Goal: Information Seeking & Learning: Learn about a topic

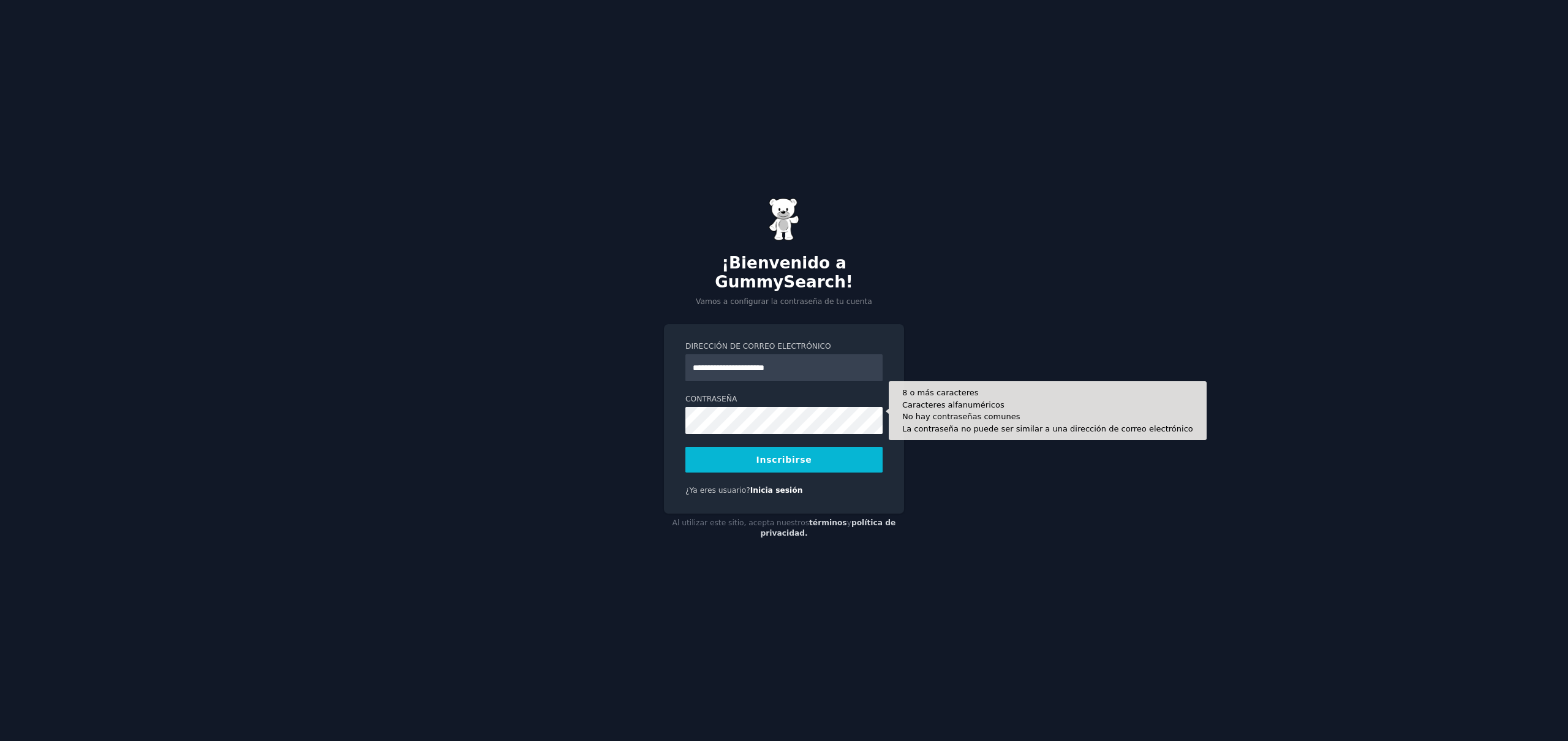
type input "**********"
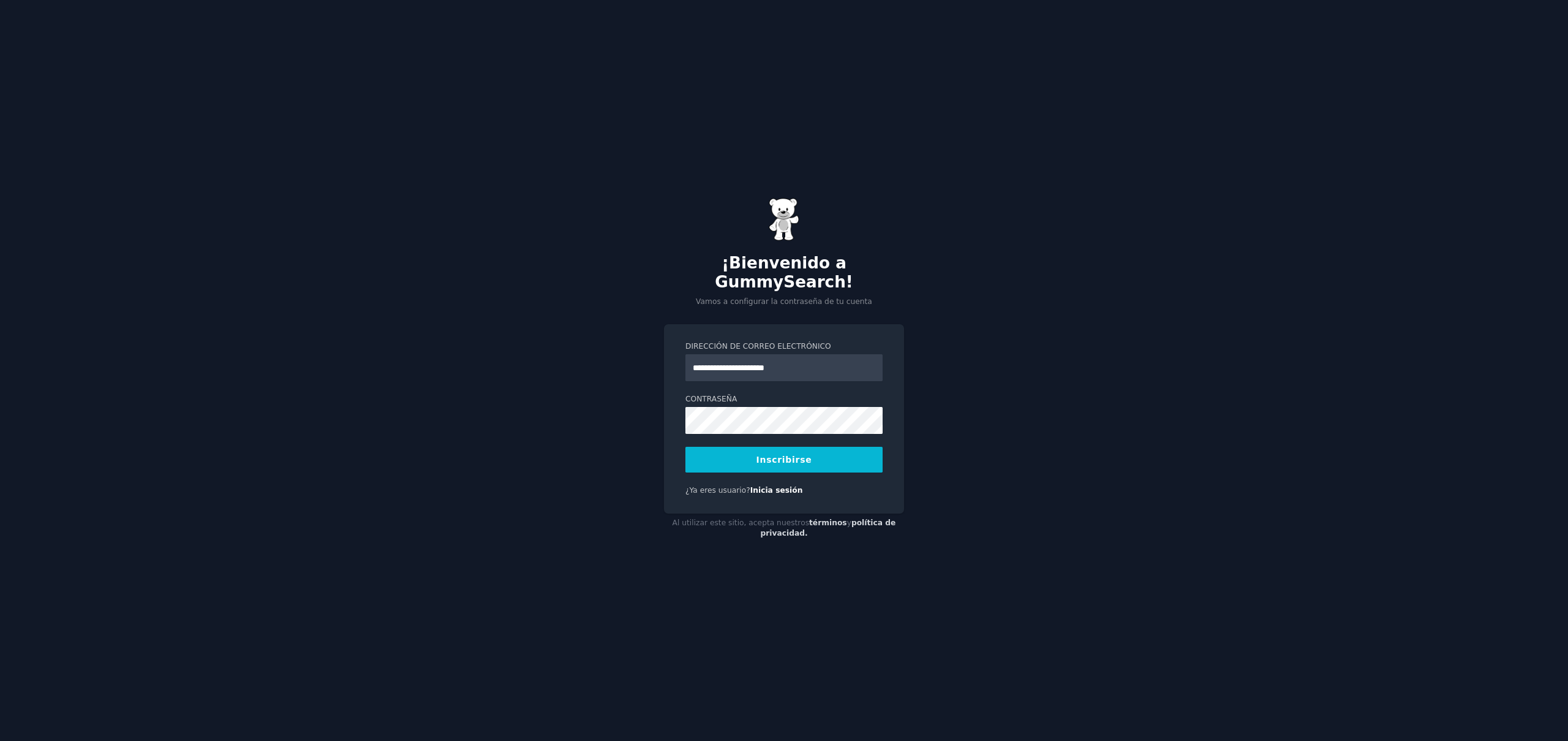
click at [806, 455] on font "Inscribirse" at bounding box center [784, 460] width 56 height 10
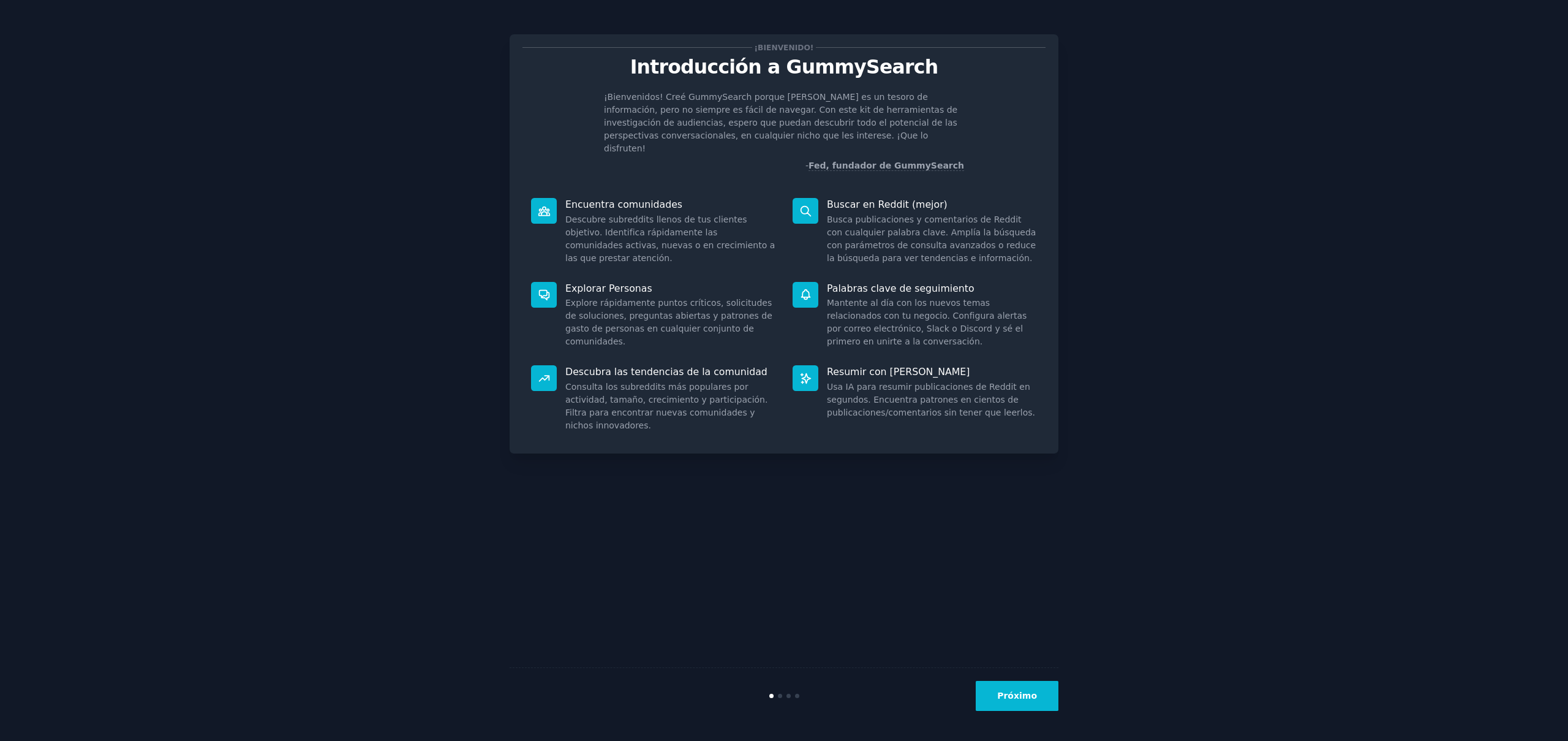
click at [1014, 701] on button "Próximo" at bounding box center [1018, 696] width 82 height 30
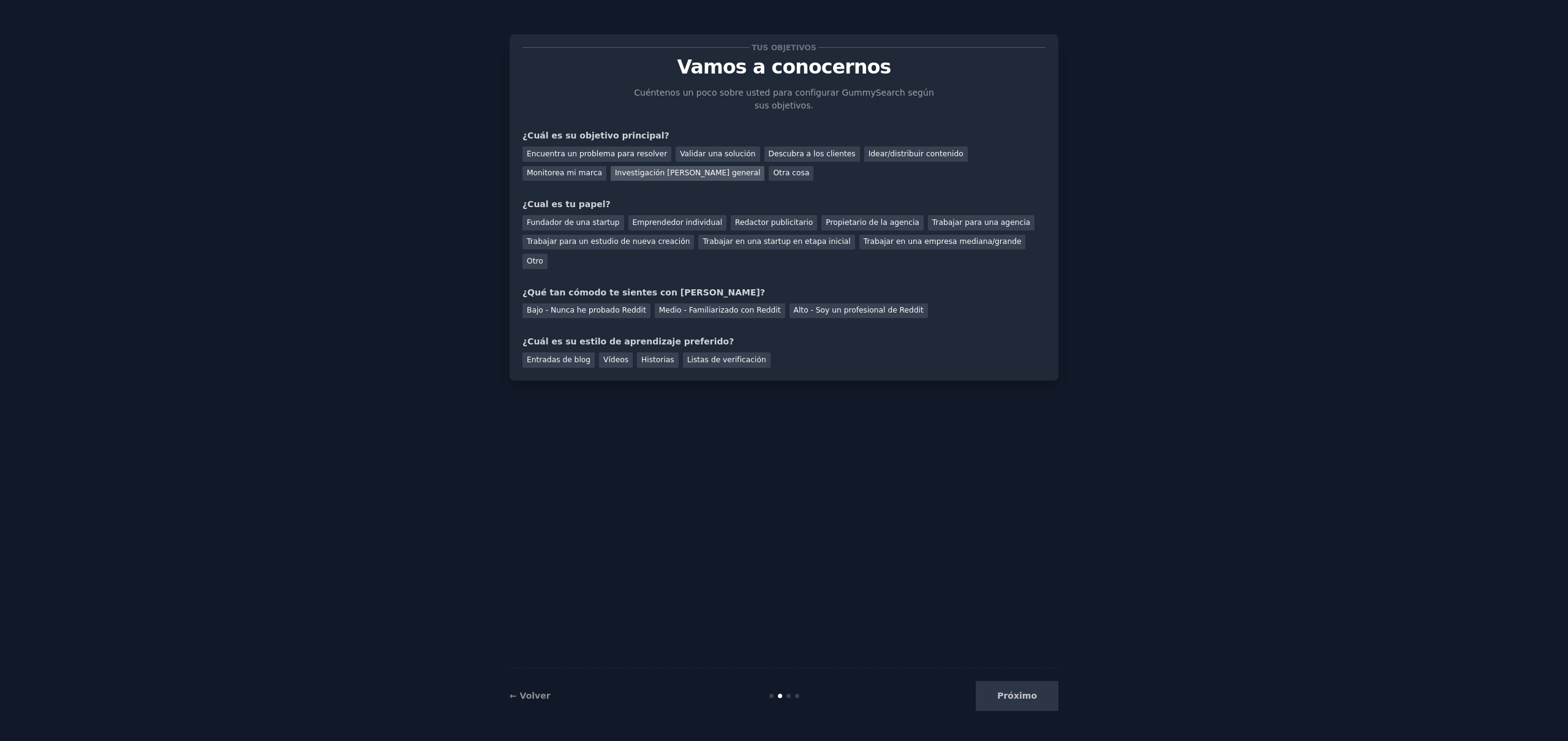
click at [615, 174] on font "Investigación de mercado general" at bounding box center [688, 173] width 146 height 8
click at [790, 154] on font "Descubra a los clientes" at bounding box center [812, 154] width 87 height 8
click at [611, 178] on div "Investigación de mercado general" at bounding box center [688, 173] width 154 height 15
click at [920, 243] on font "Trabajar en una empresa mediana/grande" at bounding box center [943, 242] width 158 height 8
click at [584, 306] on font "Bajo - Nunca he probado Reddit" at bounding box center [587, 310] width 120 height 8
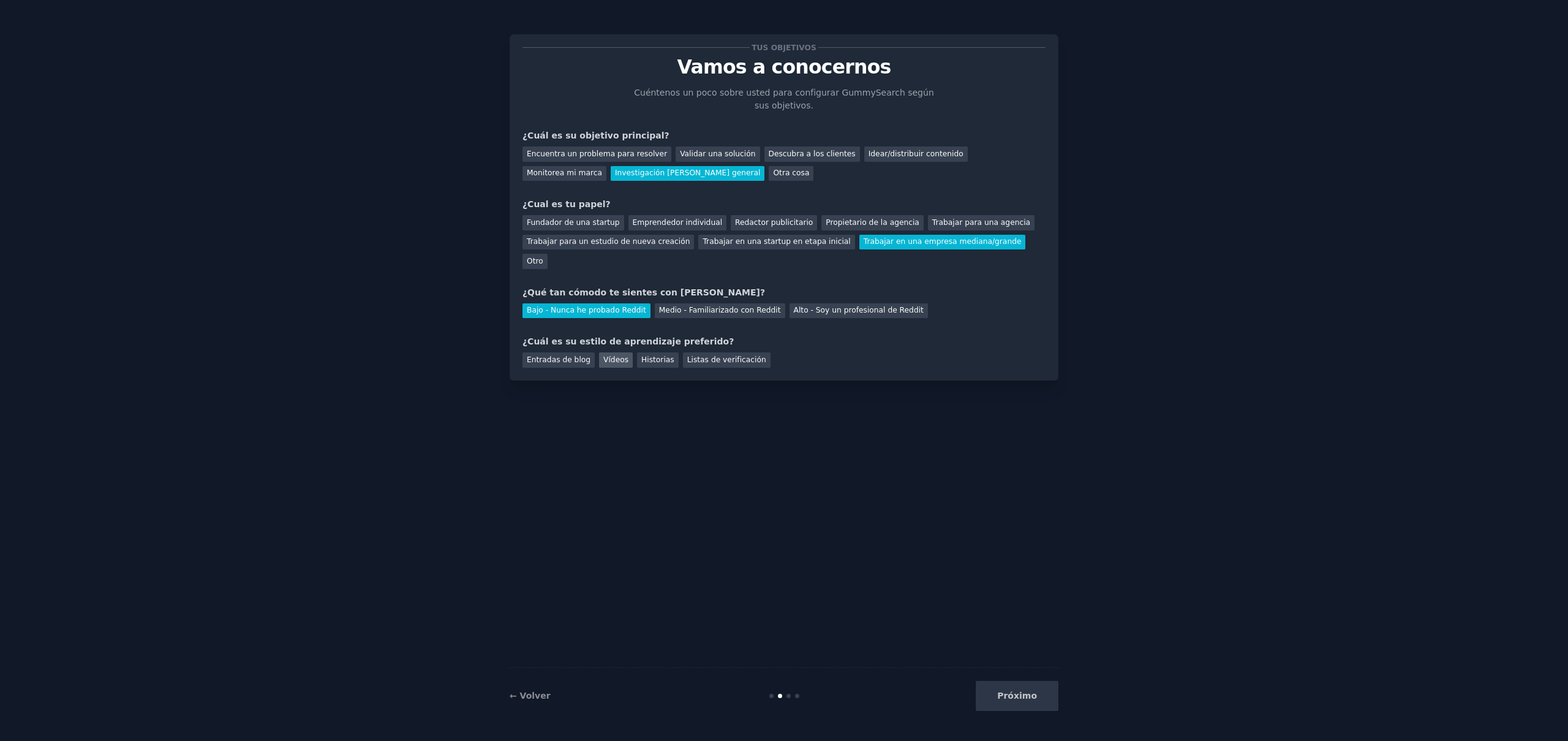
click at [614, 355] on font "Vídeos" at bounding box center [616, 360] width 25 height 8
click at [712, 355] on font "Listas de verificación" at bounding box center [727, 360] width 79 height 8
click at [611, 353] on div "Vídeos" at bounding box center [616, 360] width 34 height 15
click at [1010, 695] on font "Próximo" at bounding box center [1017, 696] width 40 height 10
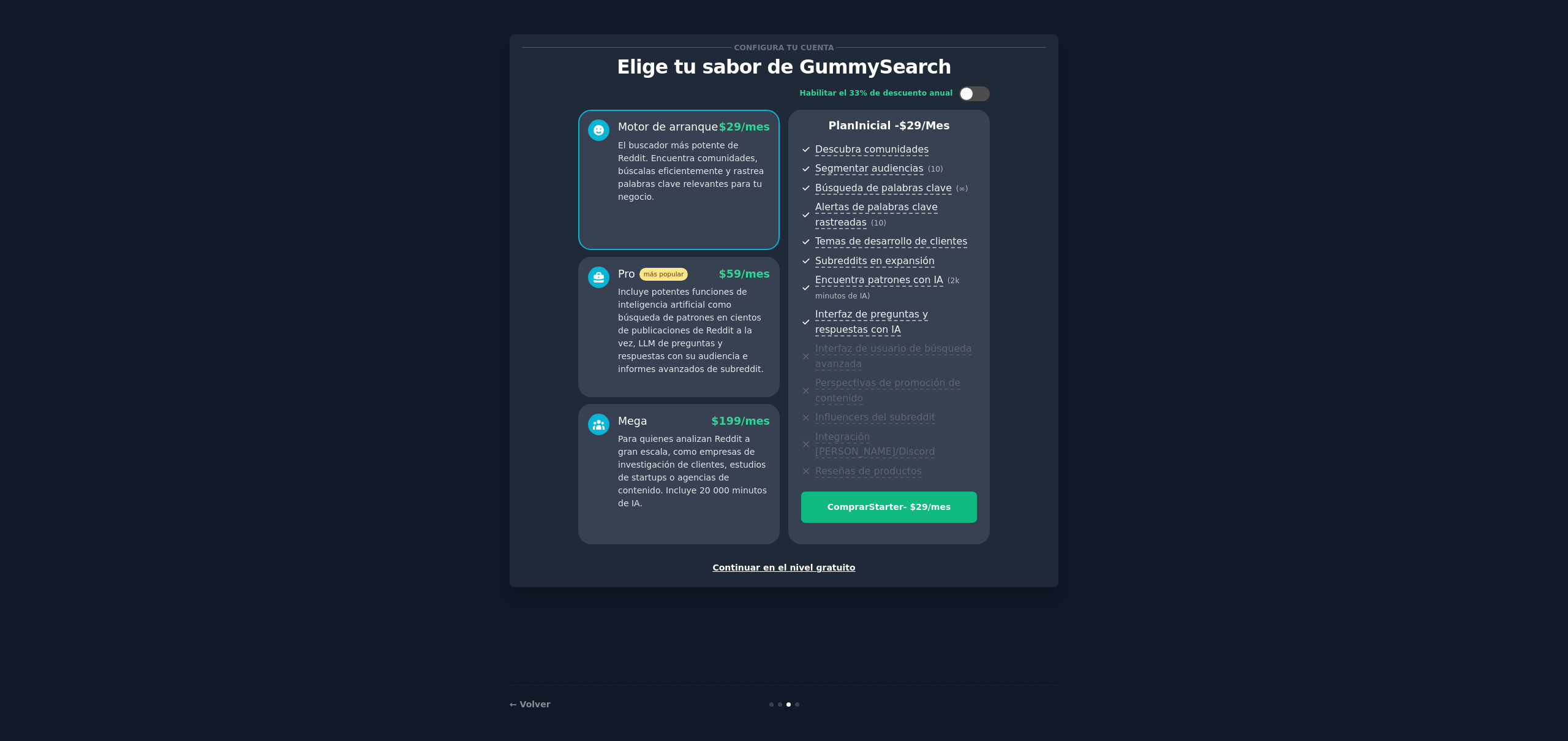
click at [784, 562] on font "Continuar en el nivel gratuito" at bounding box center [784, 568] width 143 height 10
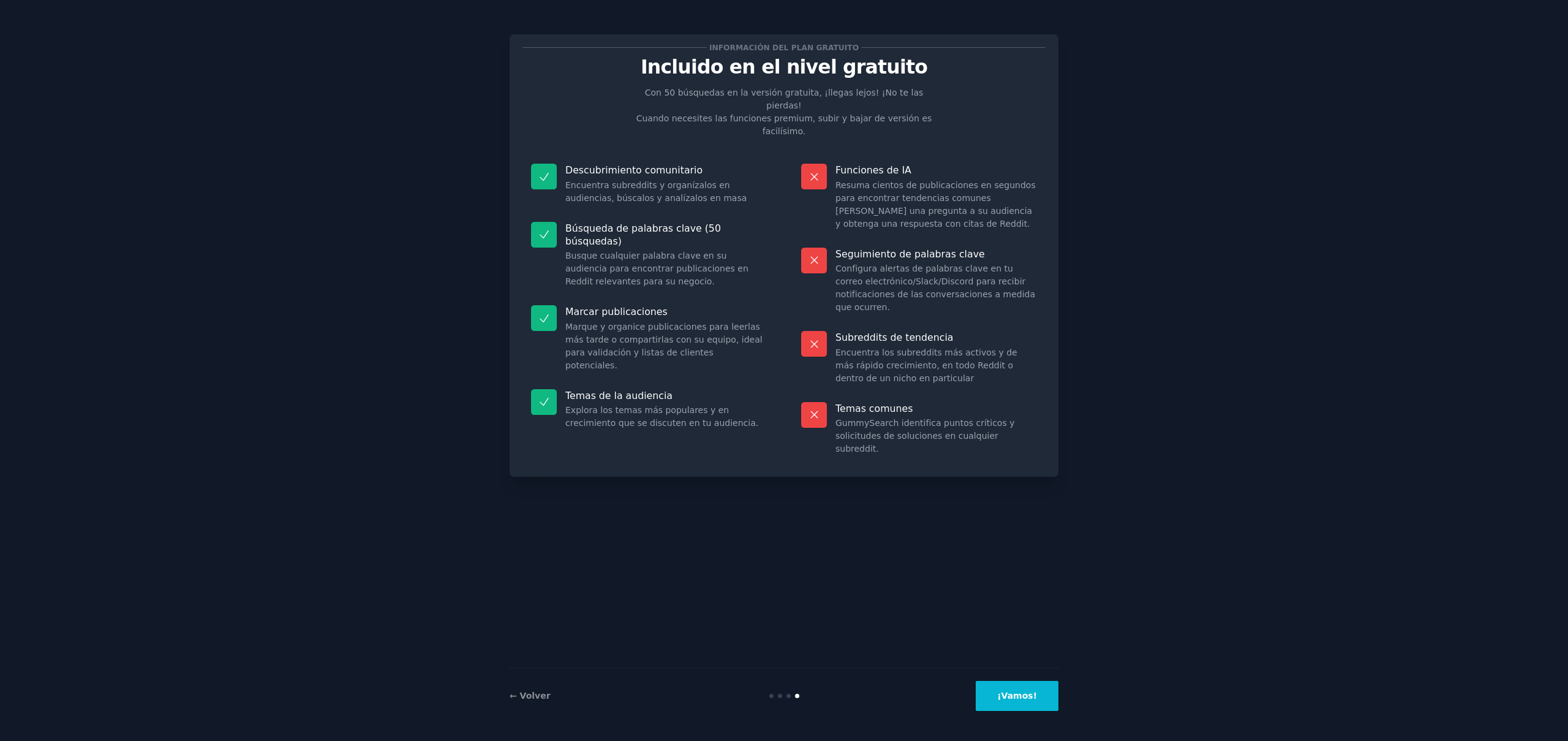
click at [1004, 698] on font "¡Vamos!" at bounding box center [1017, 696] width 40 height 10
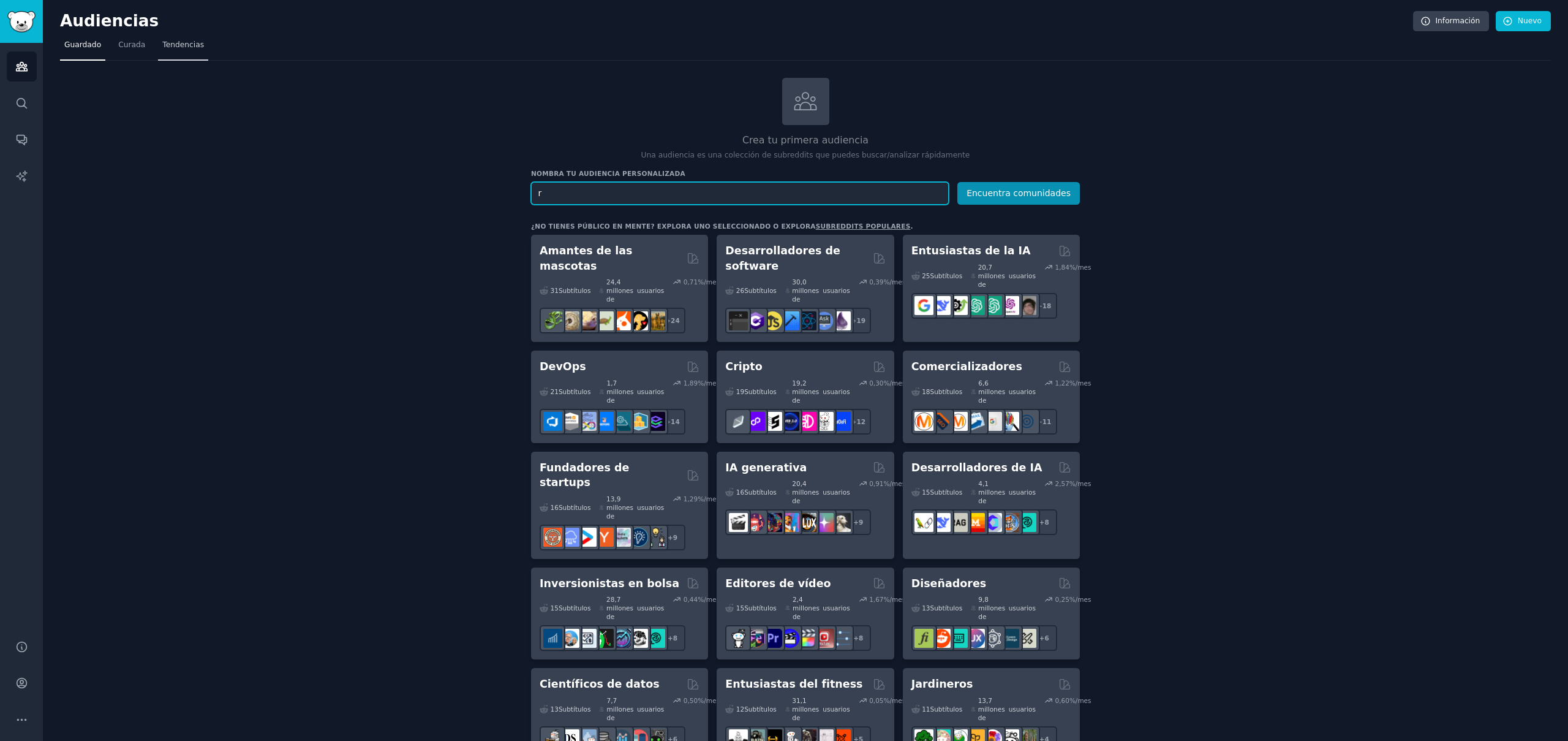
type input "r"
click at [173, 53] on link "Tendencias" at bounding box center [183, 48] width 50 height 25
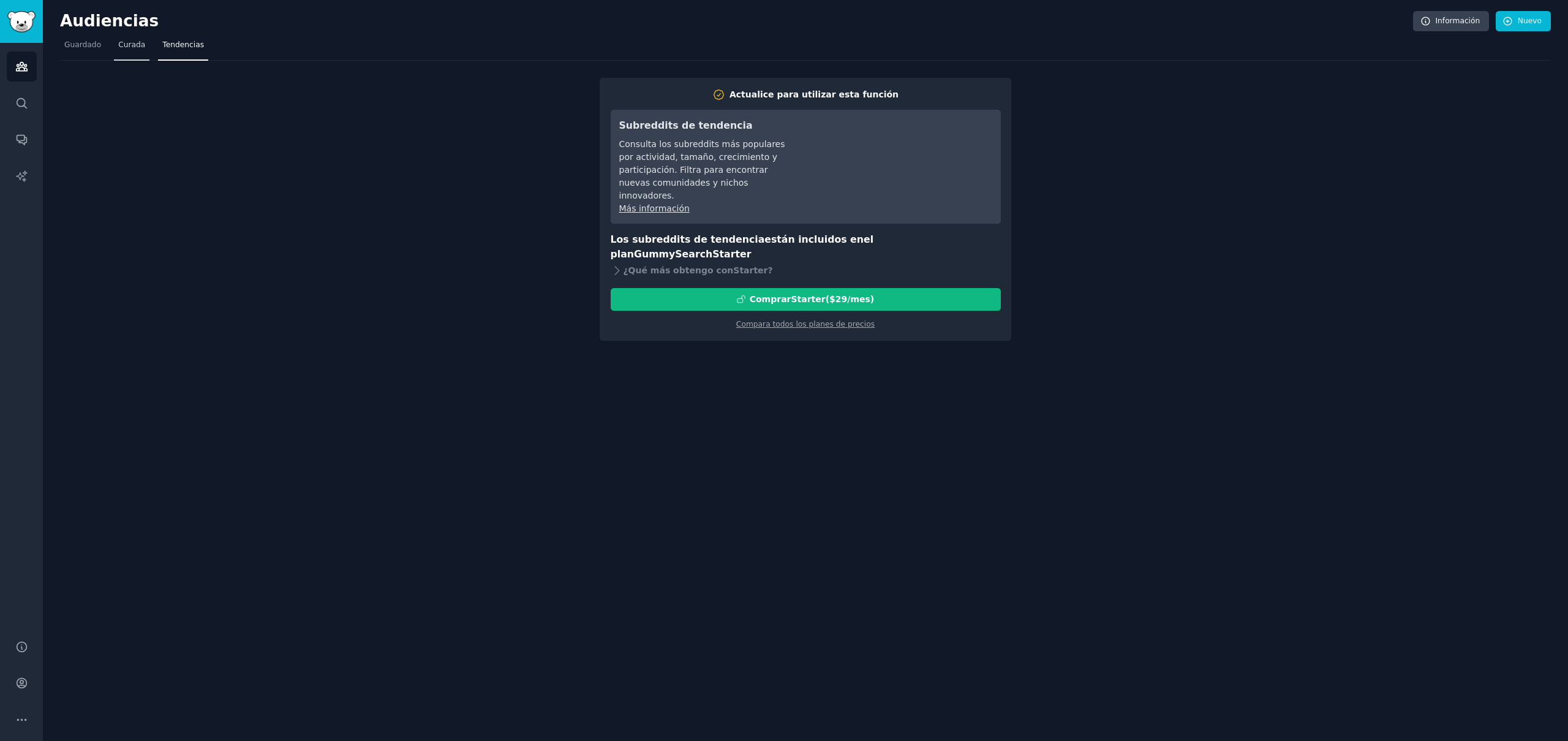
click at [133, 48] on font "Curada" at bounding box center [131, 45] width 27 height 8
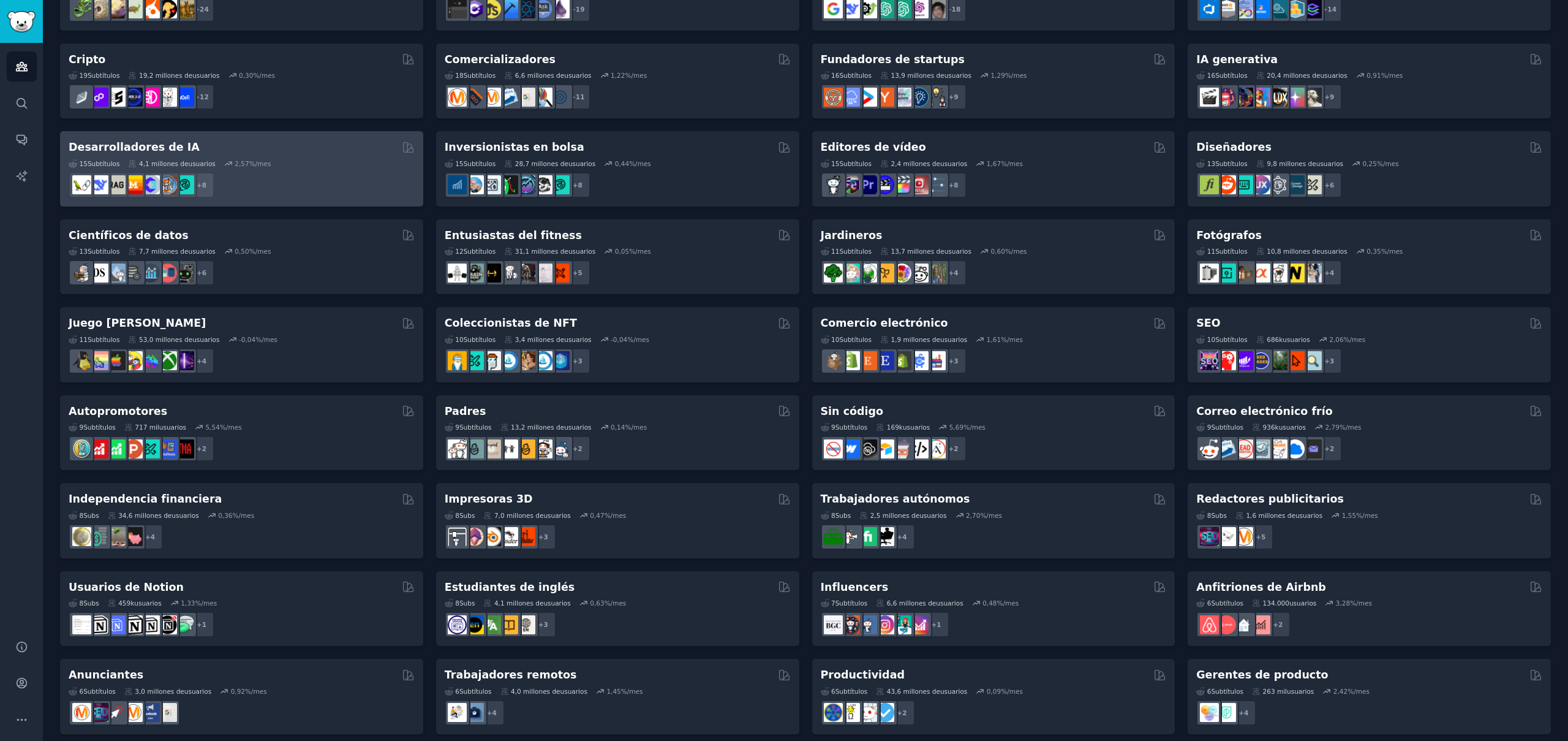
scroll to position [240, 0]
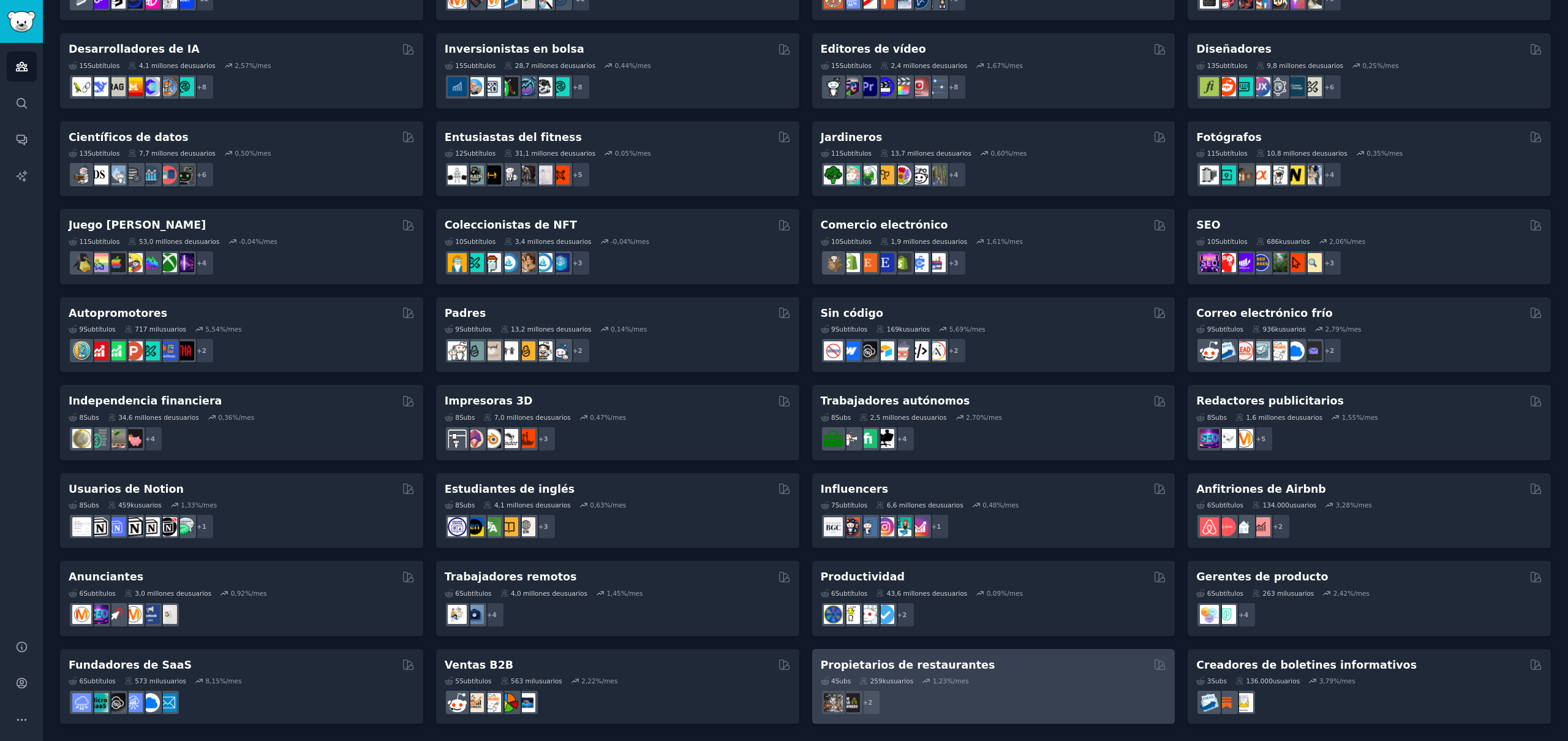
click at [994, 685] on div "4 Subs ​ 259k usuarios 1,23 %/mes" at bounding box center [993, 681] width 346 height 8
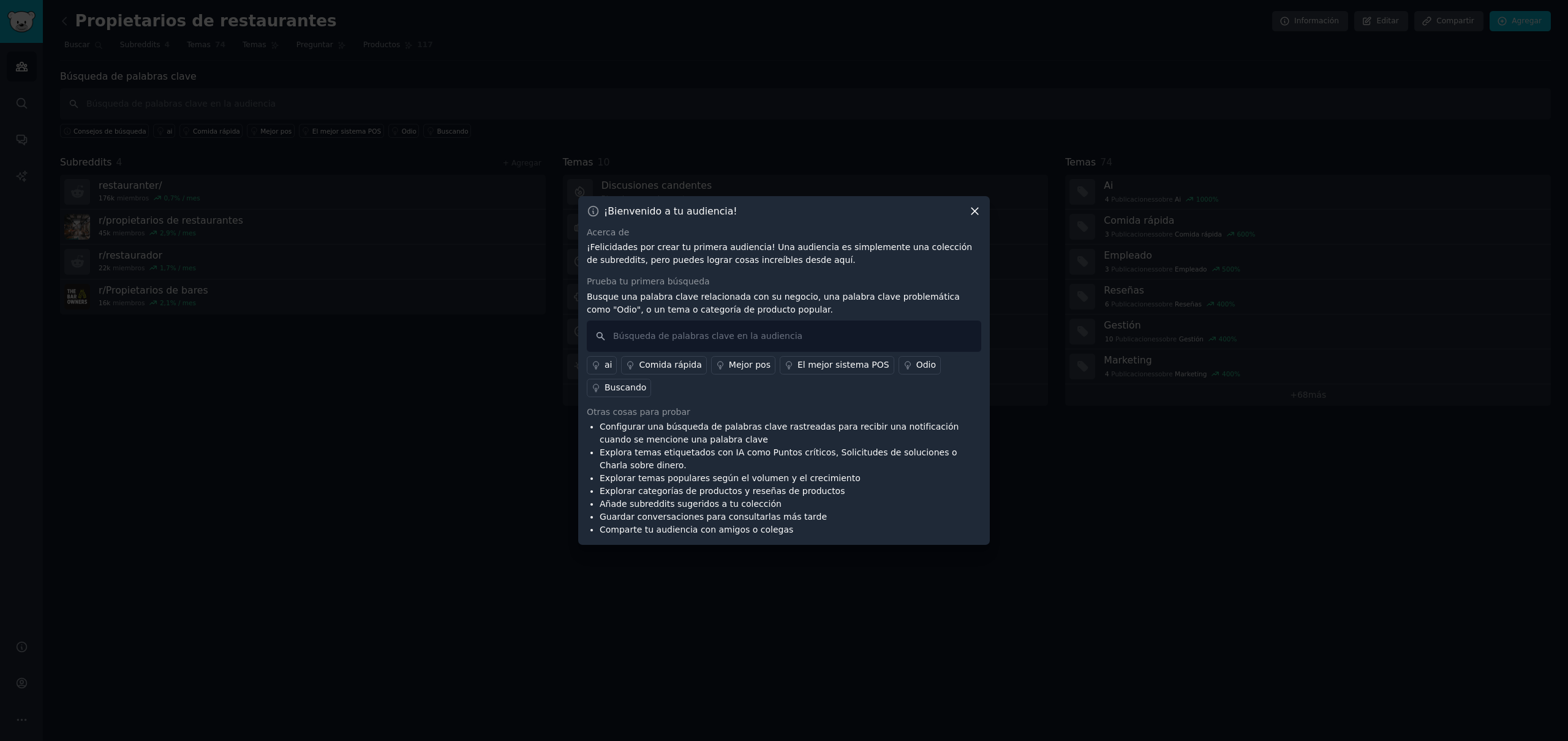
click at [976, 211] on icon at bounding box center [975, 211] width 13 height 13
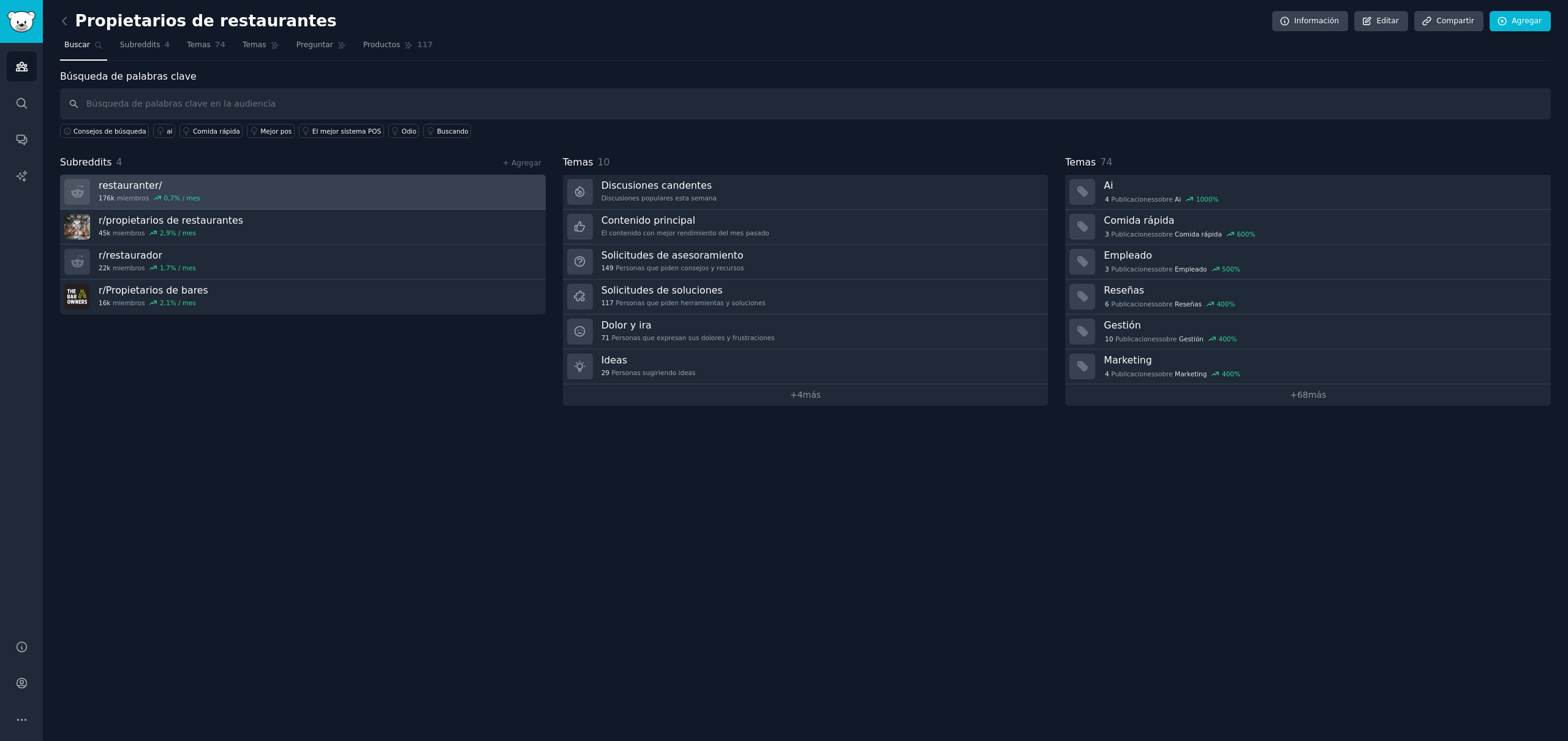
click at [226, 198] on link "restaurante r/ 176k miembros 0,7 % / mes" at bounding box center [302, 191] width 486 height 35
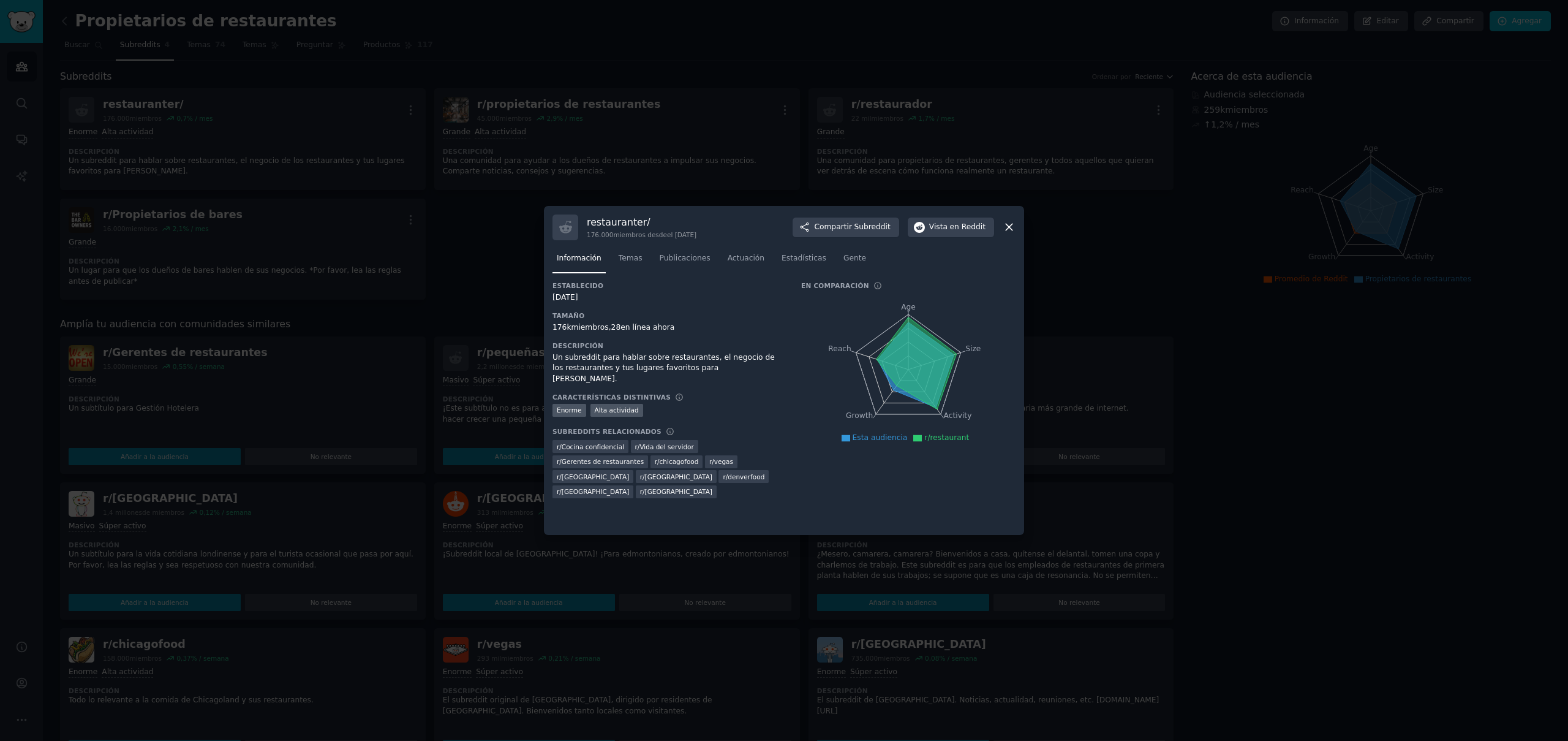
click at [1008, 228] on icon at bounding box center [1009, 227] width 7 height 7
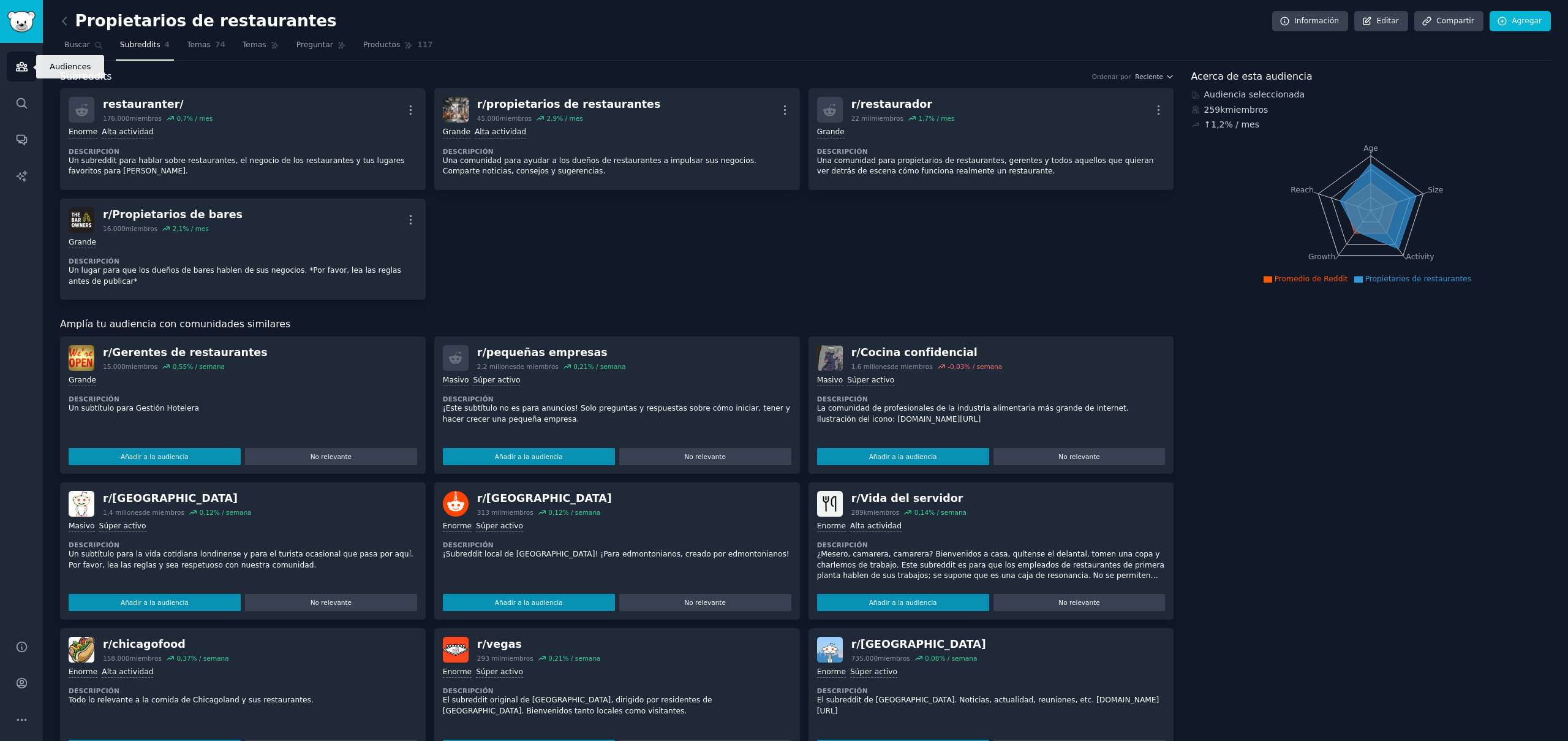
click at [21, 70] on icon "Barra lateral" at bounding box center [21, 67] width 11 height 8
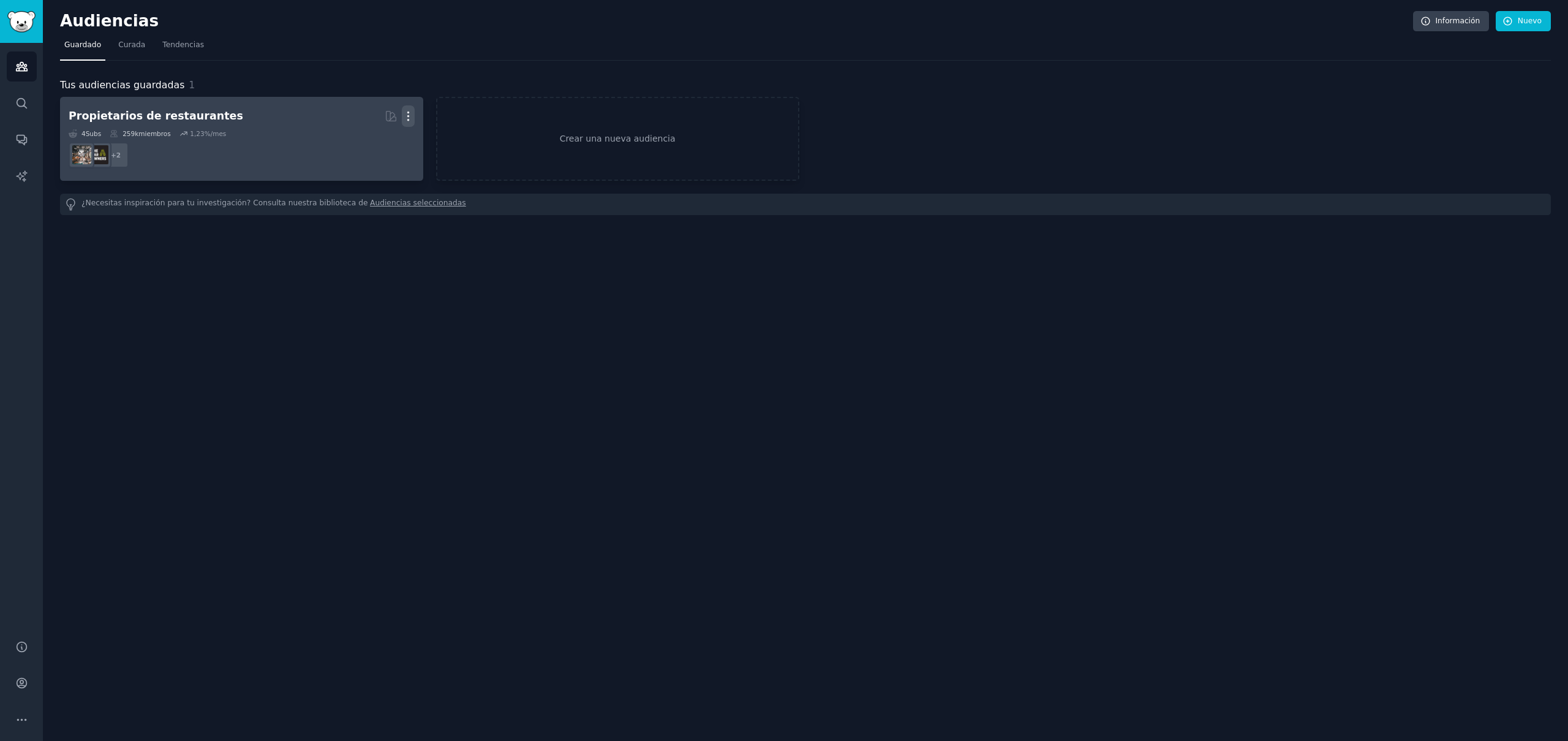
click at [408, 118] on icon "button" at bounding box center [408, 115] width 13 height 13
click at [363, 142] on p "Delete" at bounding box center [375, 141] width 28 height 13
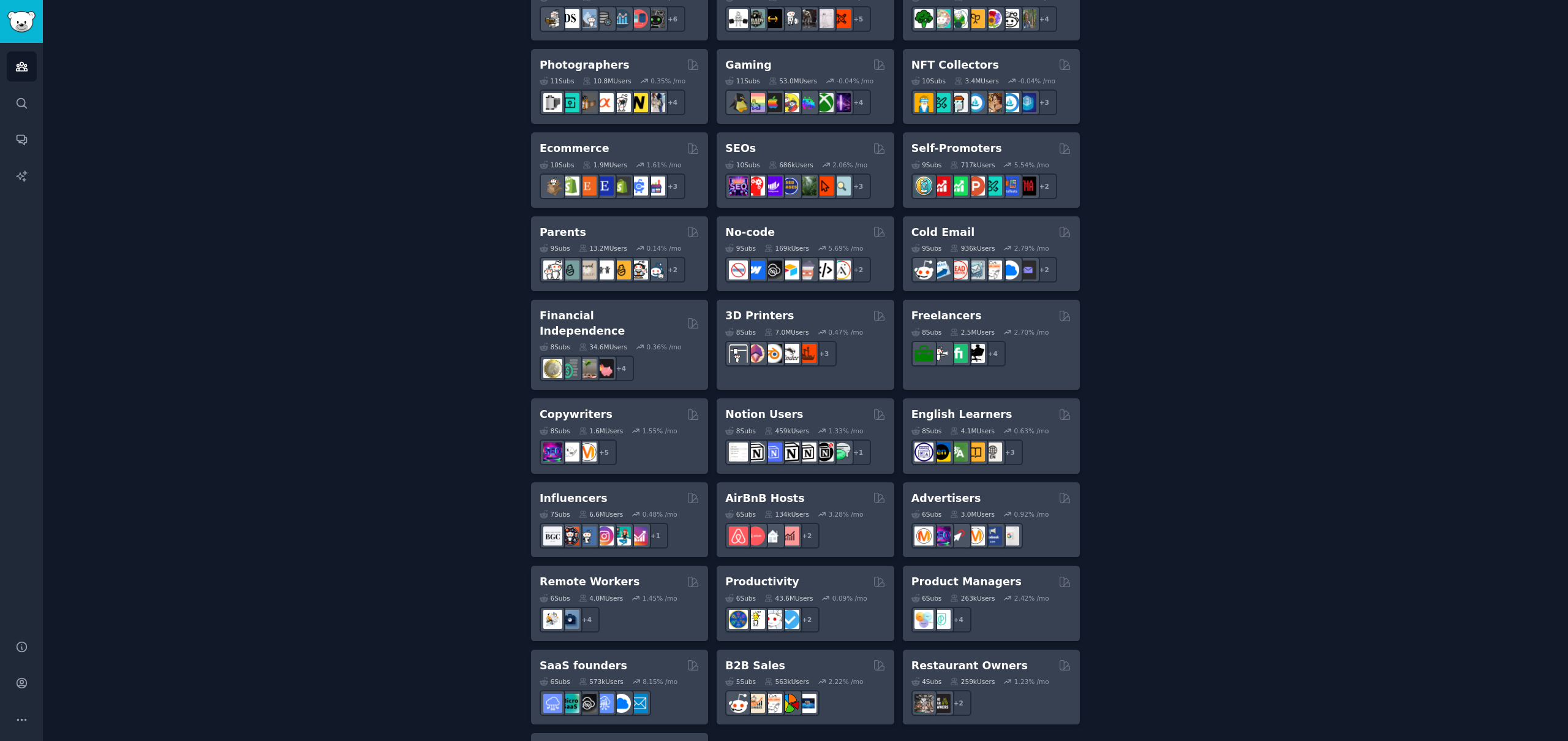
scroll to position [673, 0]
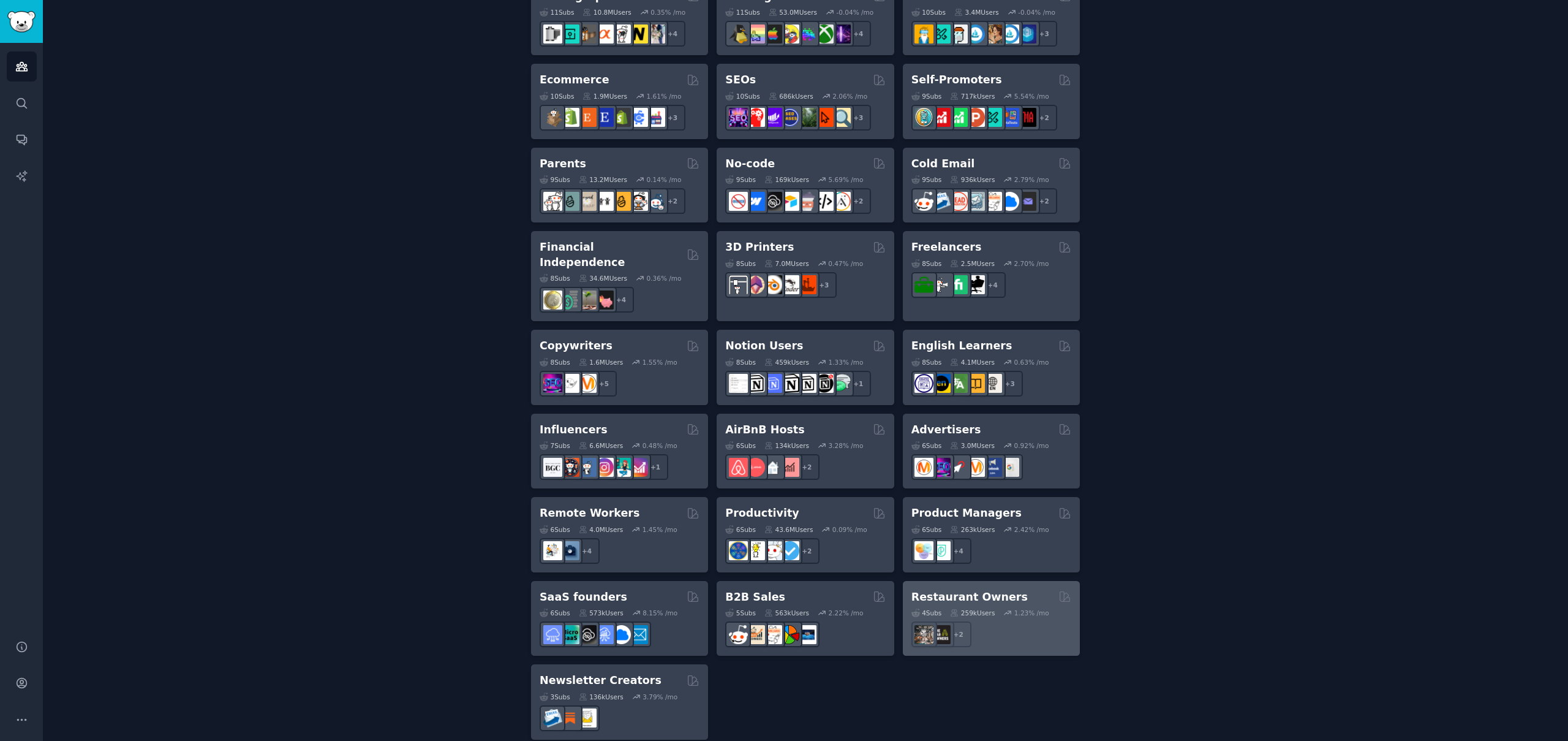
click at [1017, 621] on div "+ 2" at bounding box center [991, 634] width 160 height 26
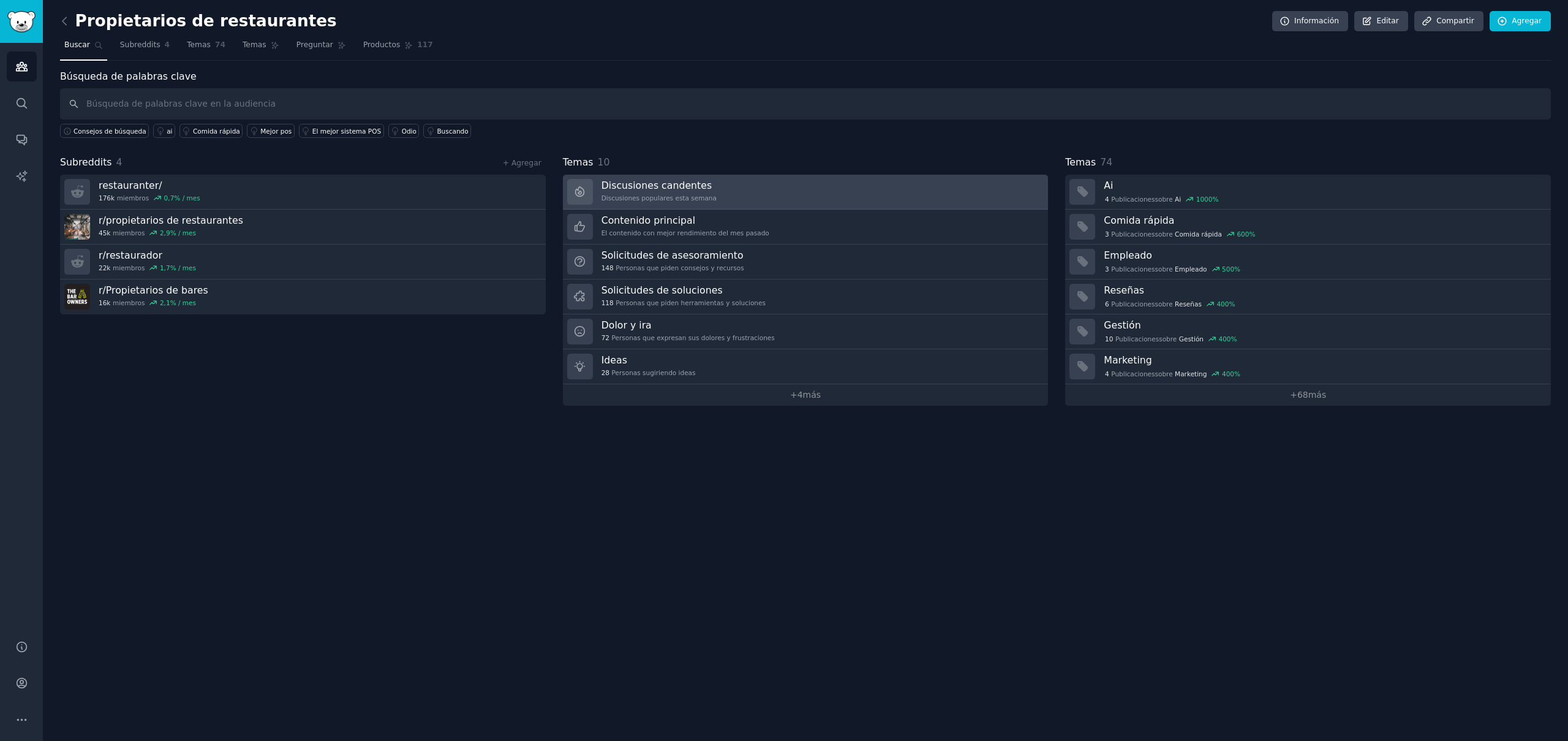
click at [697, 195] on font "Discusiones populares esta semana" at bounding box center [659, 198] width 115 height 8
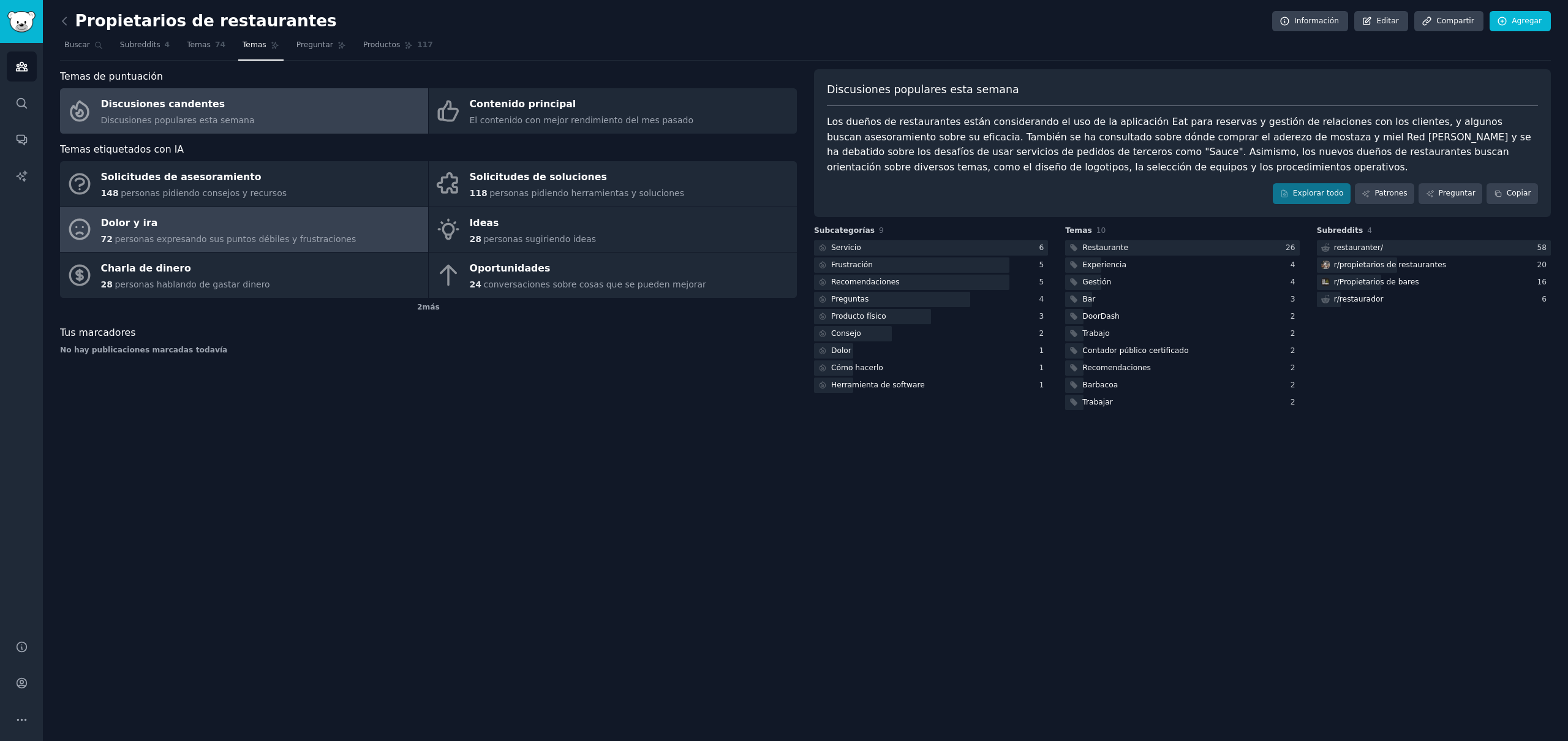
click at [198, 230] on div "Dolor y ira" at bounding box center [229, 222] width 256 height 19
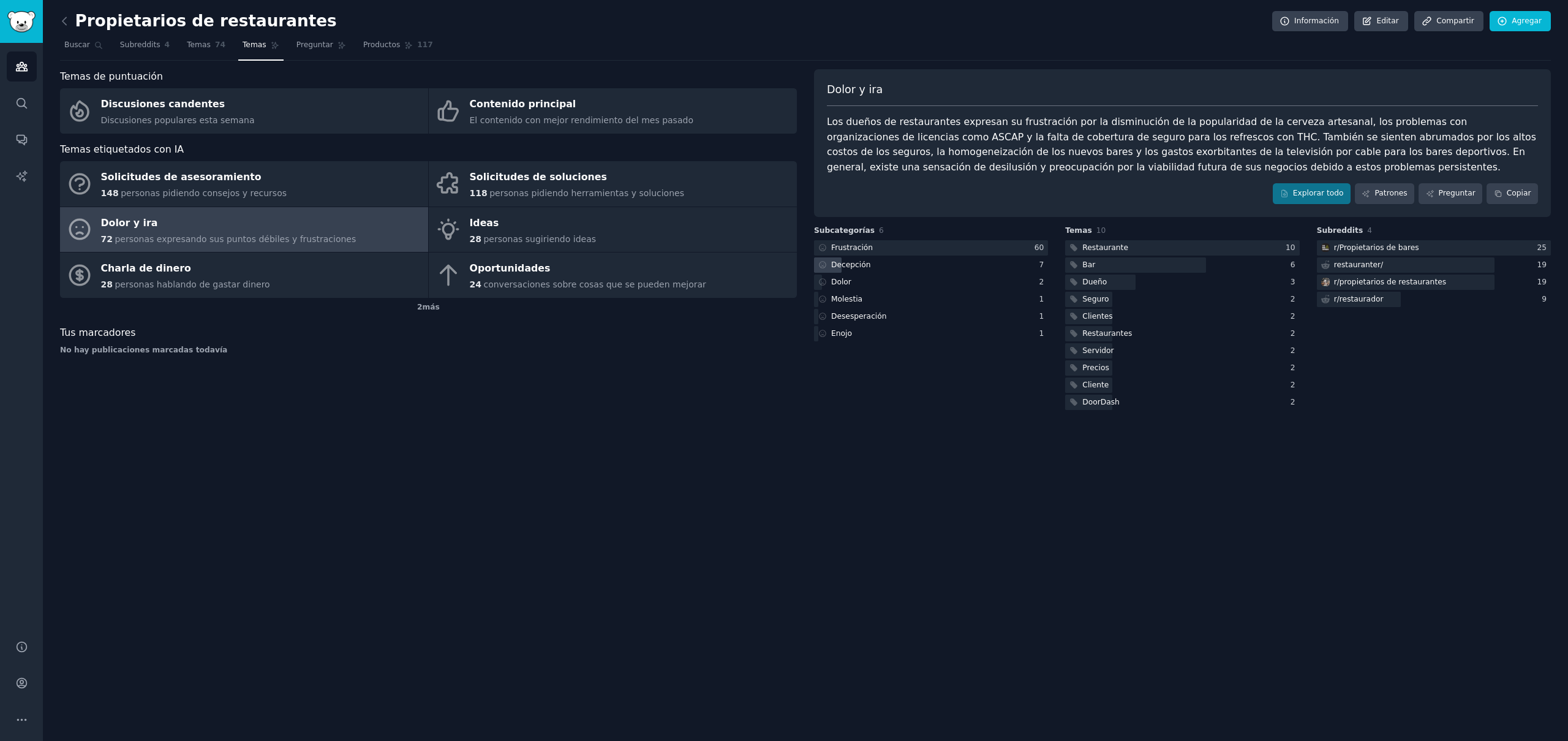
click at [851, 264] on font "Decepción" at bounding box center [851, 264] width 40 height 8
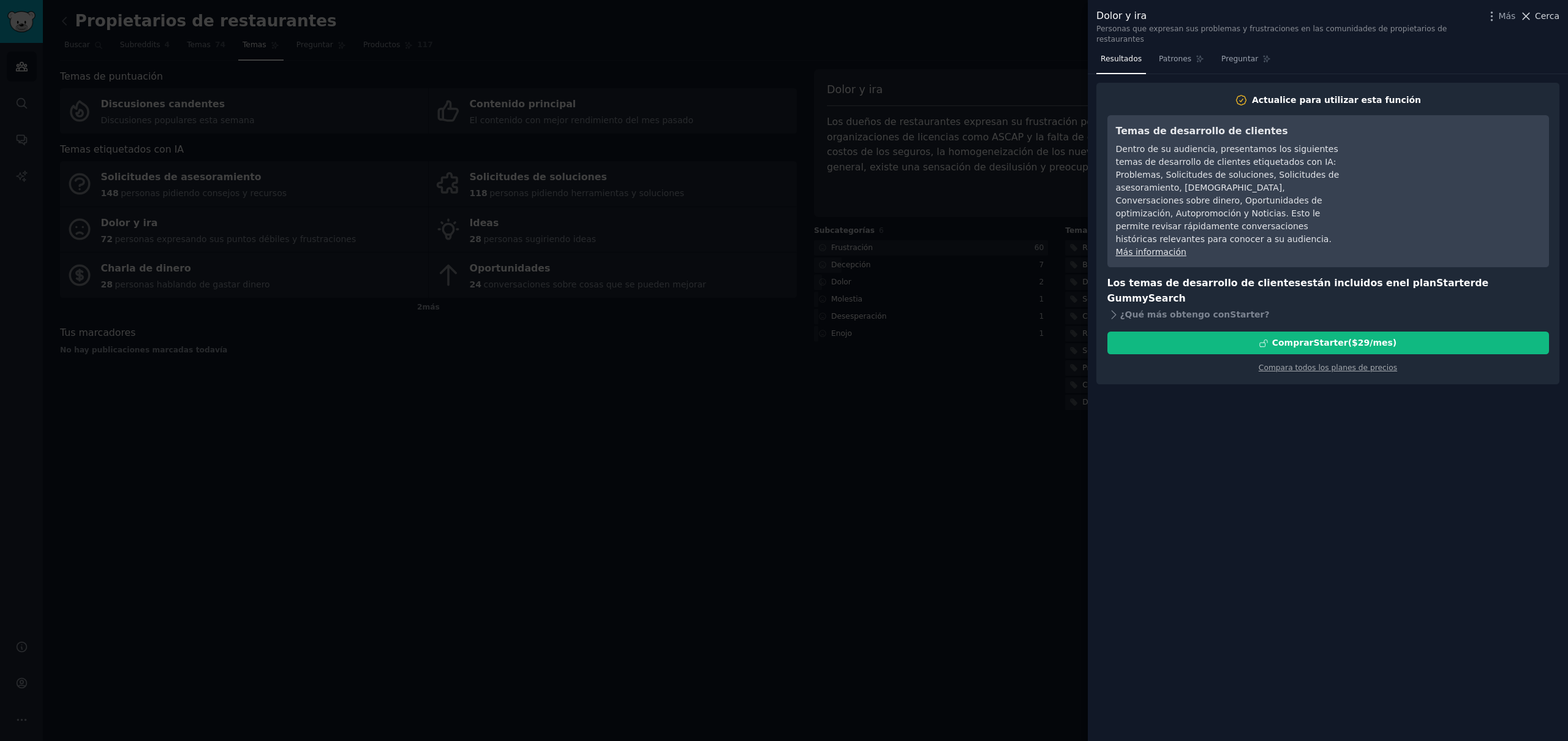
click at [1528, 17] on icon at bounding box center [1527, 16] width 7 height 7
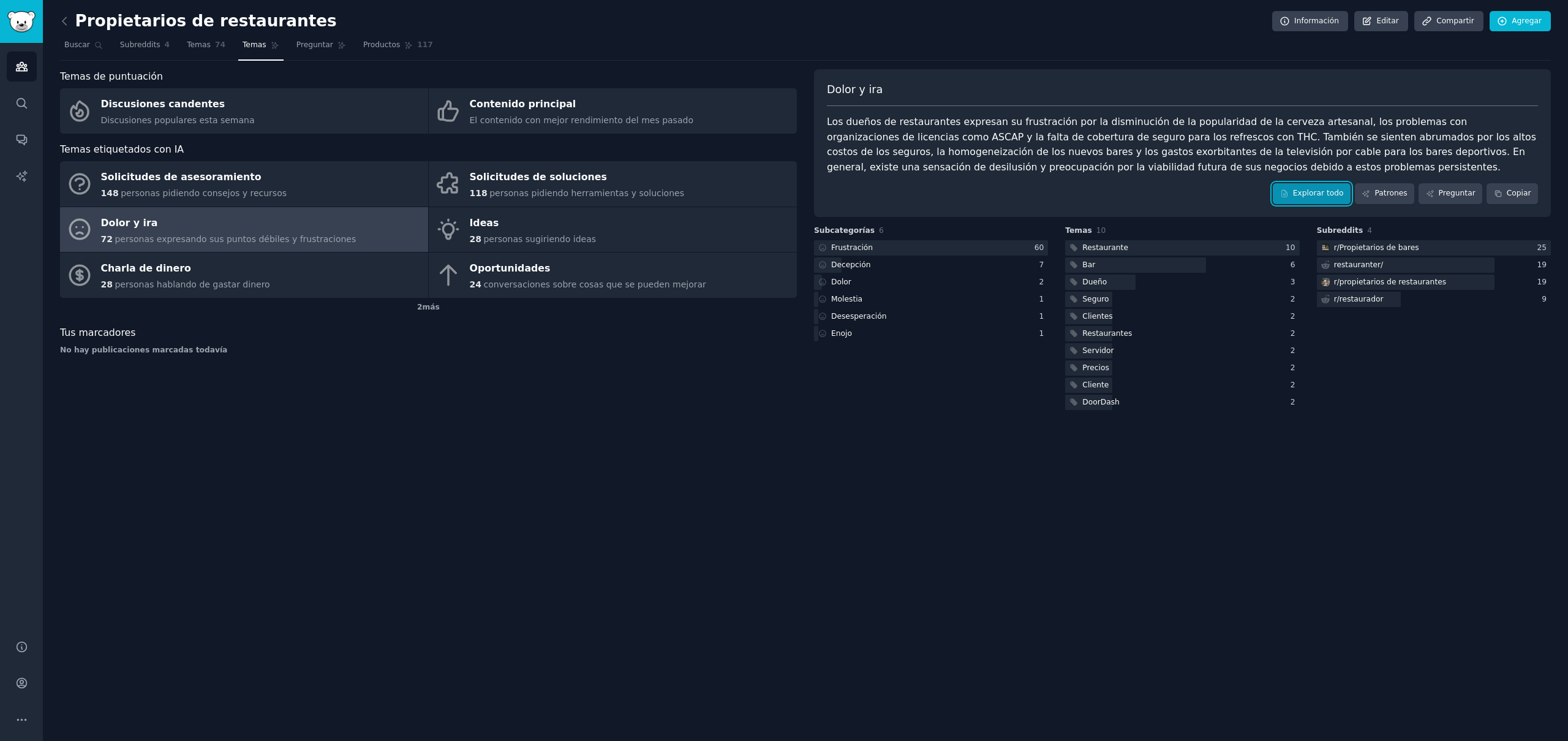
click at [1318, 198] on font "Explorar todo" at bounding box center [1319, 193] width 50 height 11
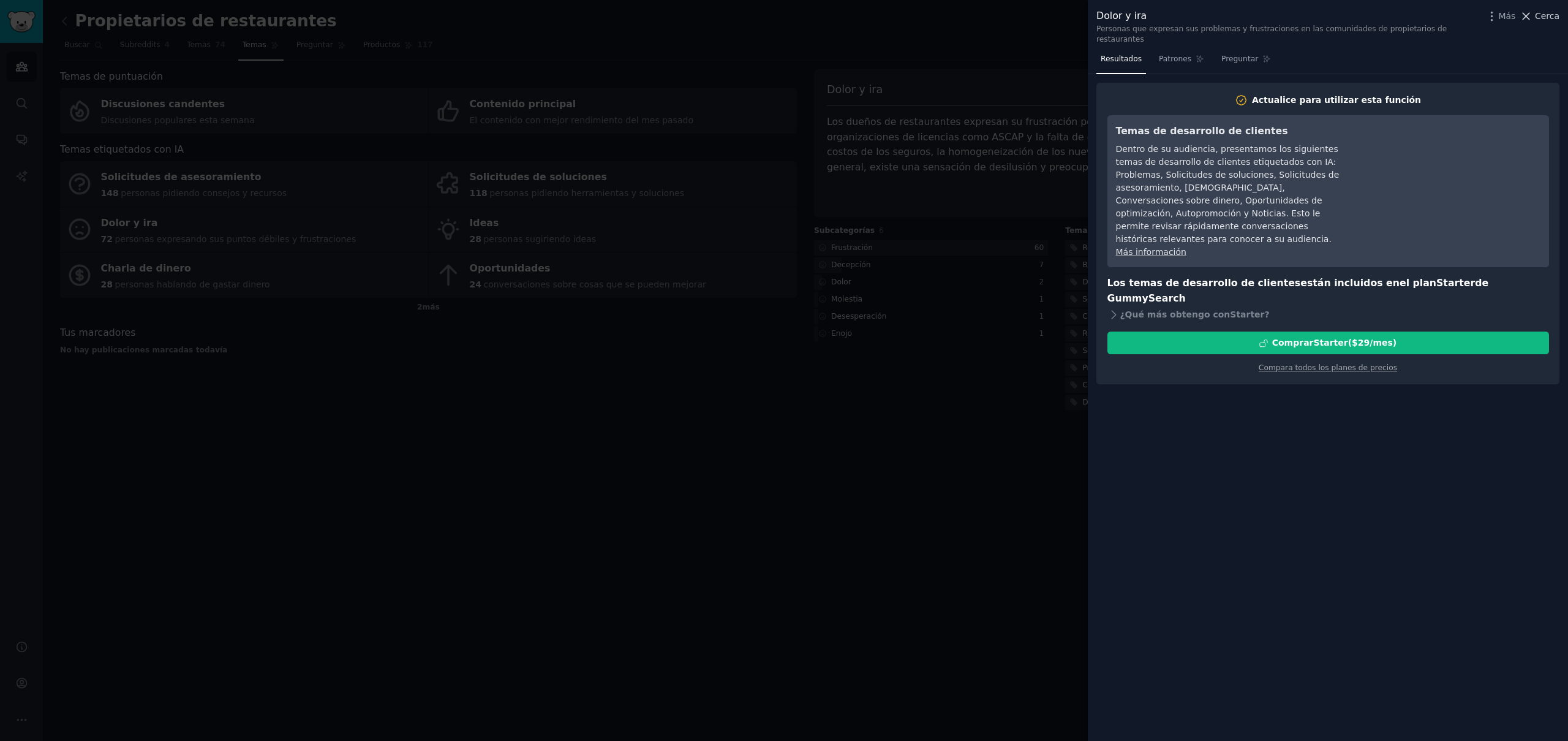
click at [1539, 15] on font "Cerca" at bounding box center [1547, 16] width 24 height 10
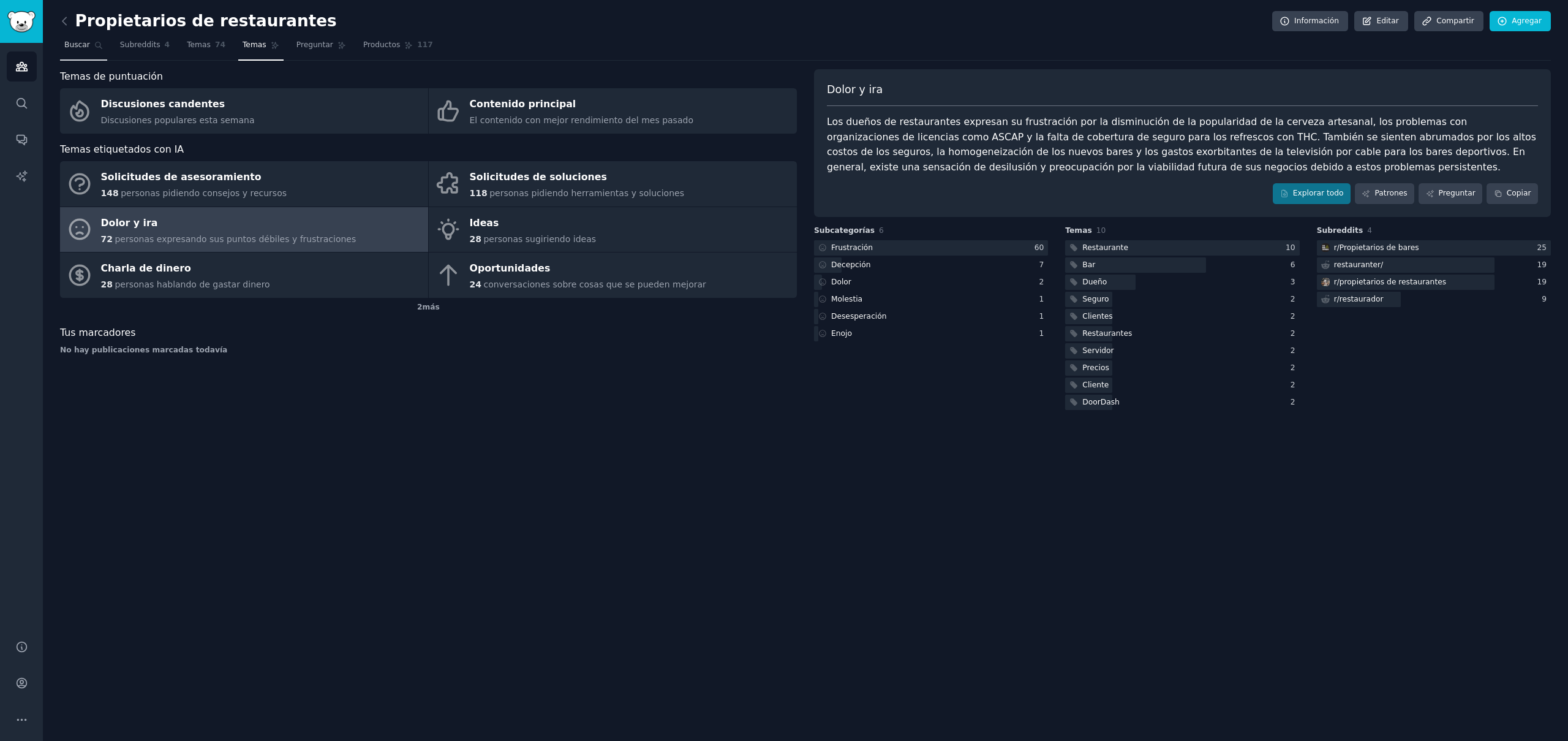
click at [70, 41] on font "Buscar" at bounding box center [77, 45] width 26 height 8
